Goal: Find specific page/section: Find specific page/section

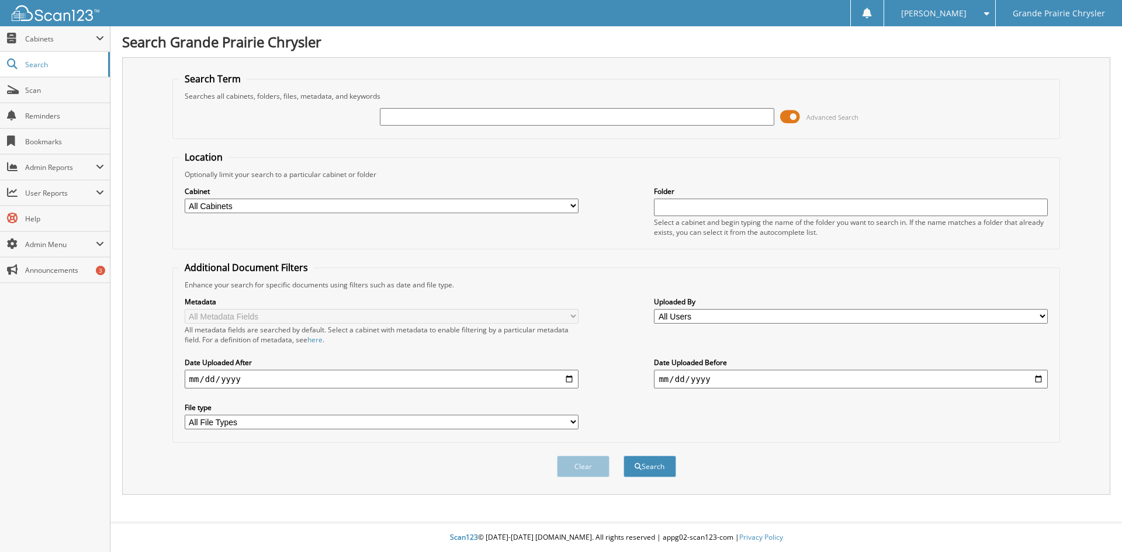
click at [422, 120] on input "text" at bounding box center [577, 117] width 394 height 18
type input "22LT6658"
click at [623, 456] on button "Search" at bounding box center [649, 467] width 53 height 22
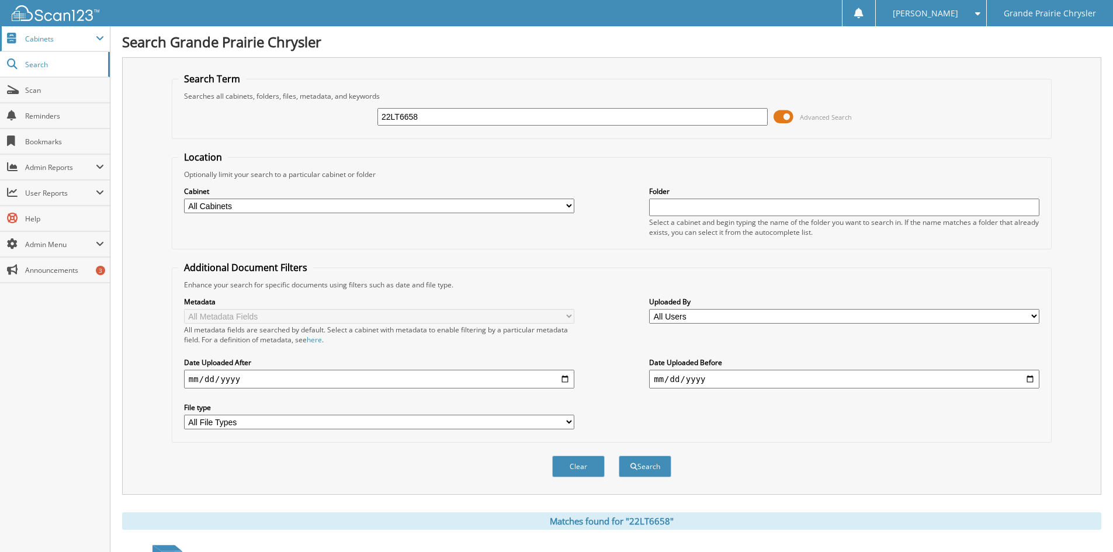
click at [34, 37] on span "Cabinets" at bounding box center [60, 39] width 71 height 10
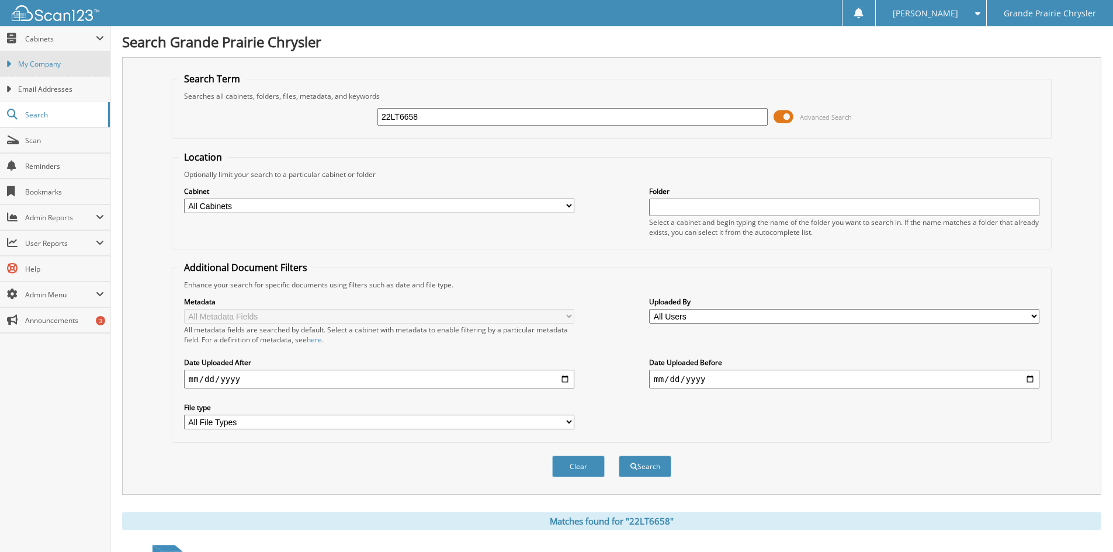
click at [27, 63] on span "My Company" at bounding box center [61, 64] width 86 height 11
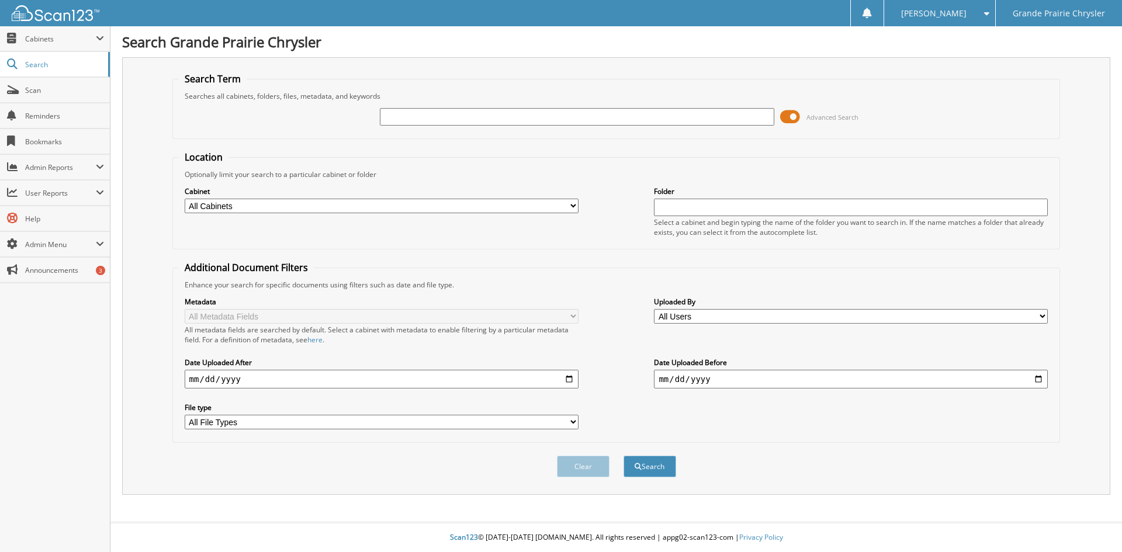
click at [838, 116] on span "Advanced Search" at bounding box center [832, 117] width 52 height 9
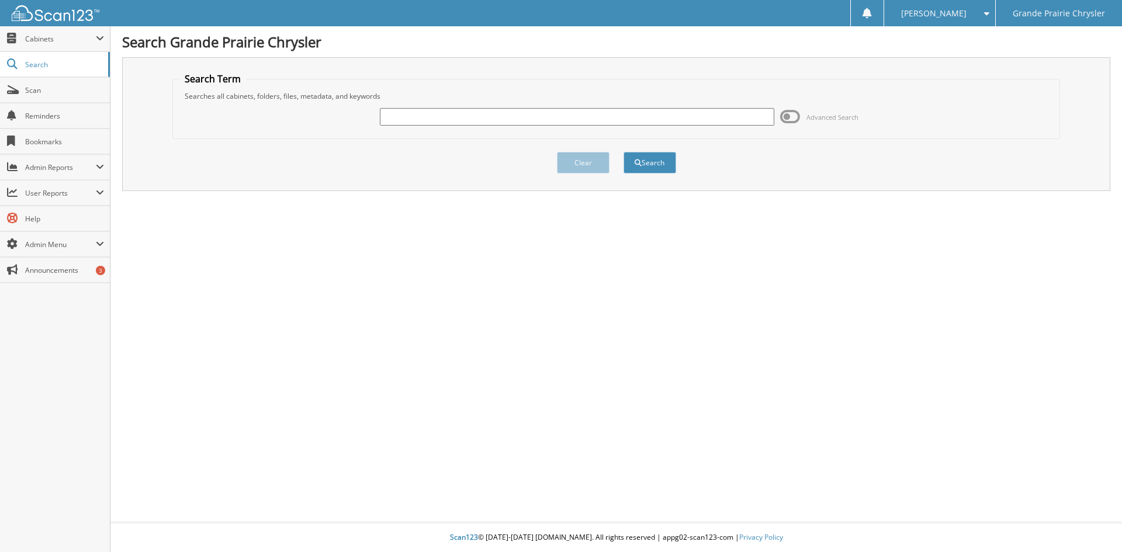
click at [786, 114] on span at bounding box center [790, 117] width 20 height 18
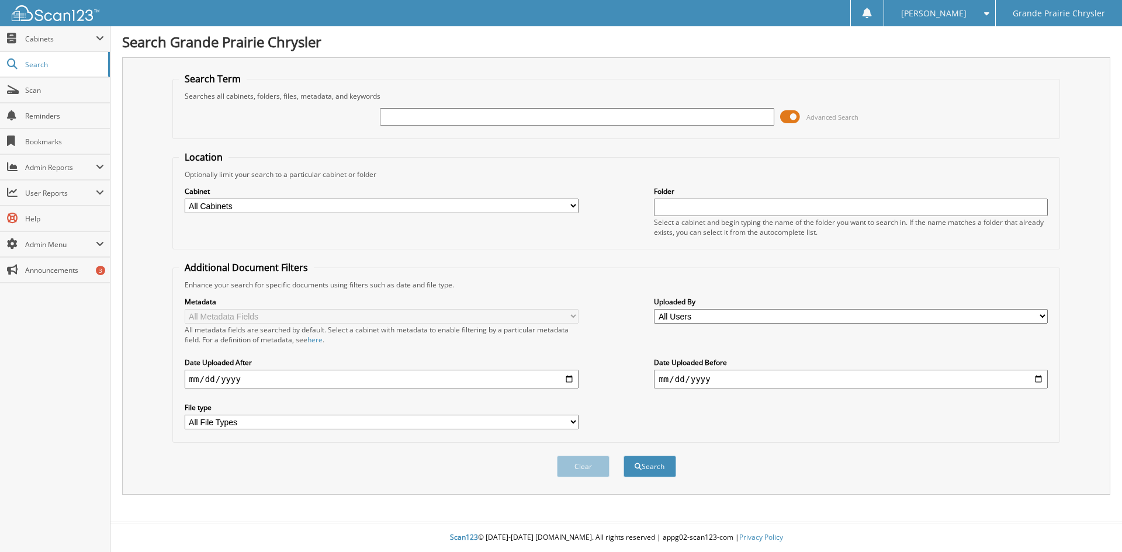
click at [425, 119] on input "text" at bounding box center [577, 117] width 394 height 18
type input "590706"
click at [473, 205] on select "All Cabinets ACCOUNTING DEALS ACCOUNTS PAYABLE AFTER MARKET SALES CASH SHEETS C…" at bounding box center [382, 206] width 394 height 15
select select "25277"
click at [185, 199] on select "All Cabinets ACCOUNTING DEALS ACCOUNTS PAYABLE AFTER MARKET SALES CASH SHEETS C…" at bounding box center [382, 206] width 394 height 15
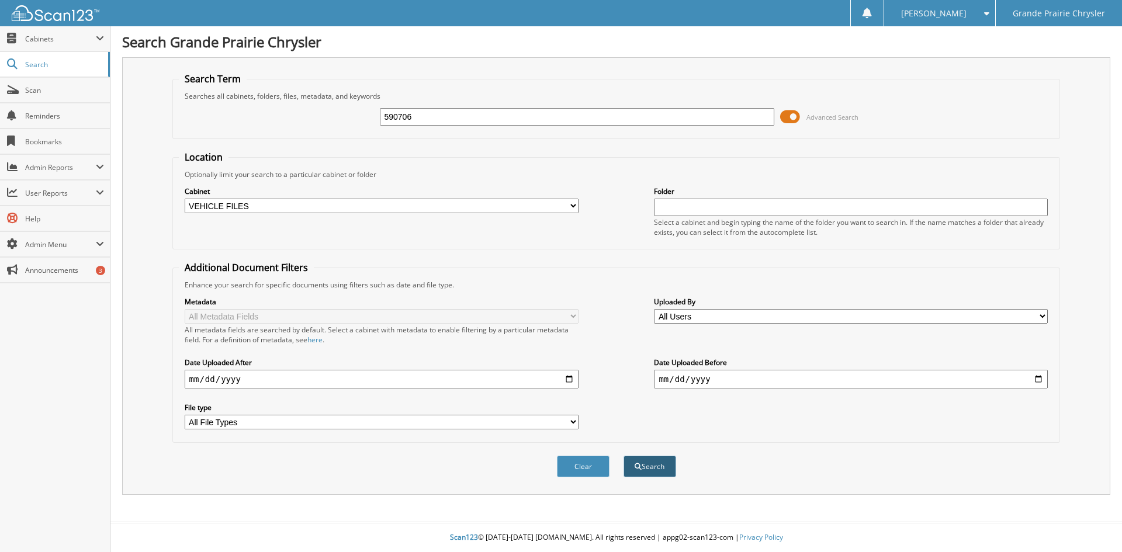
click at [646, 464] on button "Search" at bounding box center [649, 467] width 53 height 22
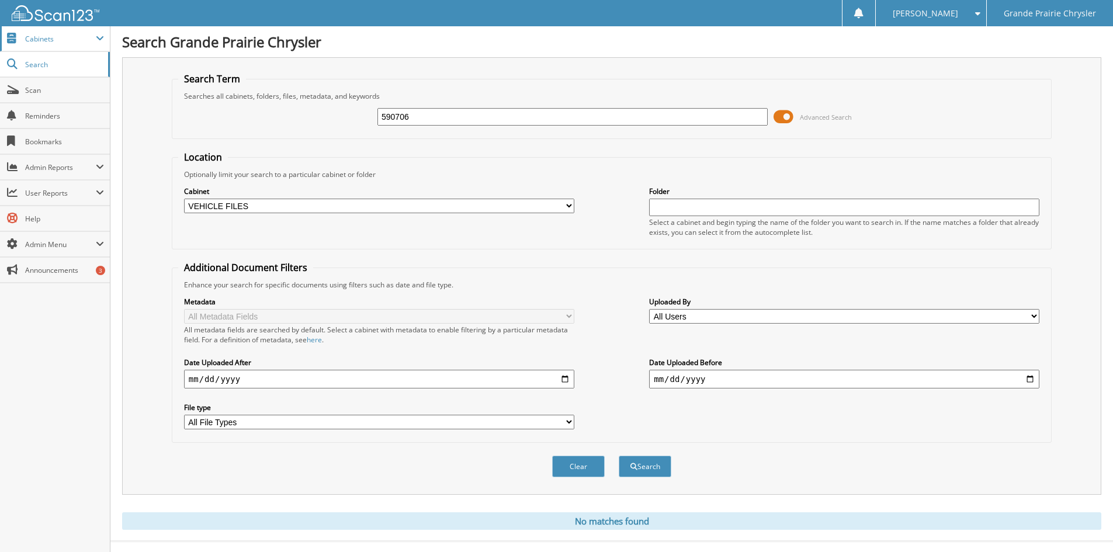
click at [19, 39] on span "Cabinets" at bounding box center [55, 38] width 110 height 25
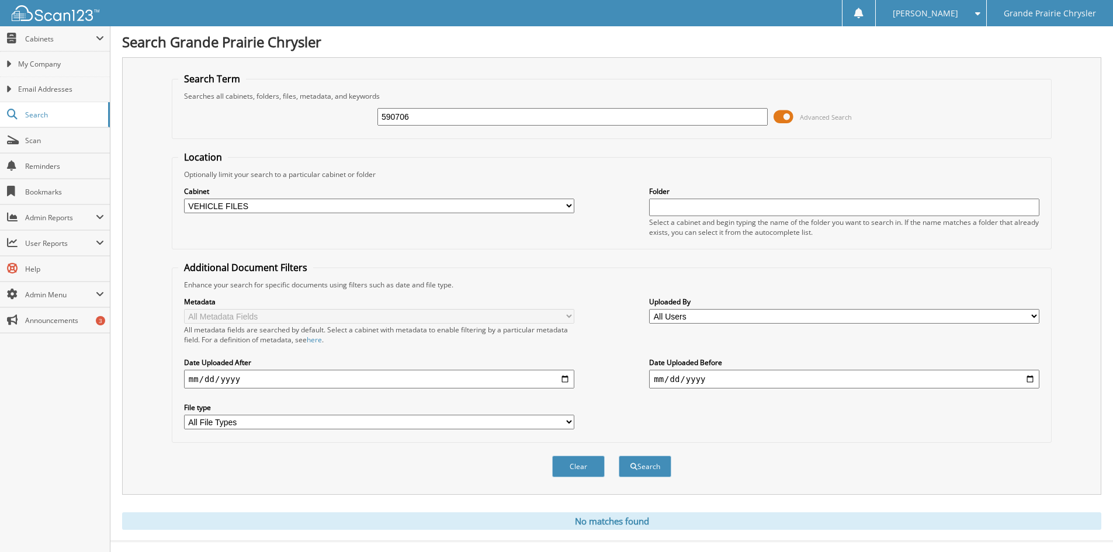
click at [435, 111] on input "590706" at bounding box center [572, 117] width 390 height 18
click at [15, 59] on link "My Company" at bounding box center [55, 63] width 110 height 25
